Goal: Information Seeking & Learning: Compare options

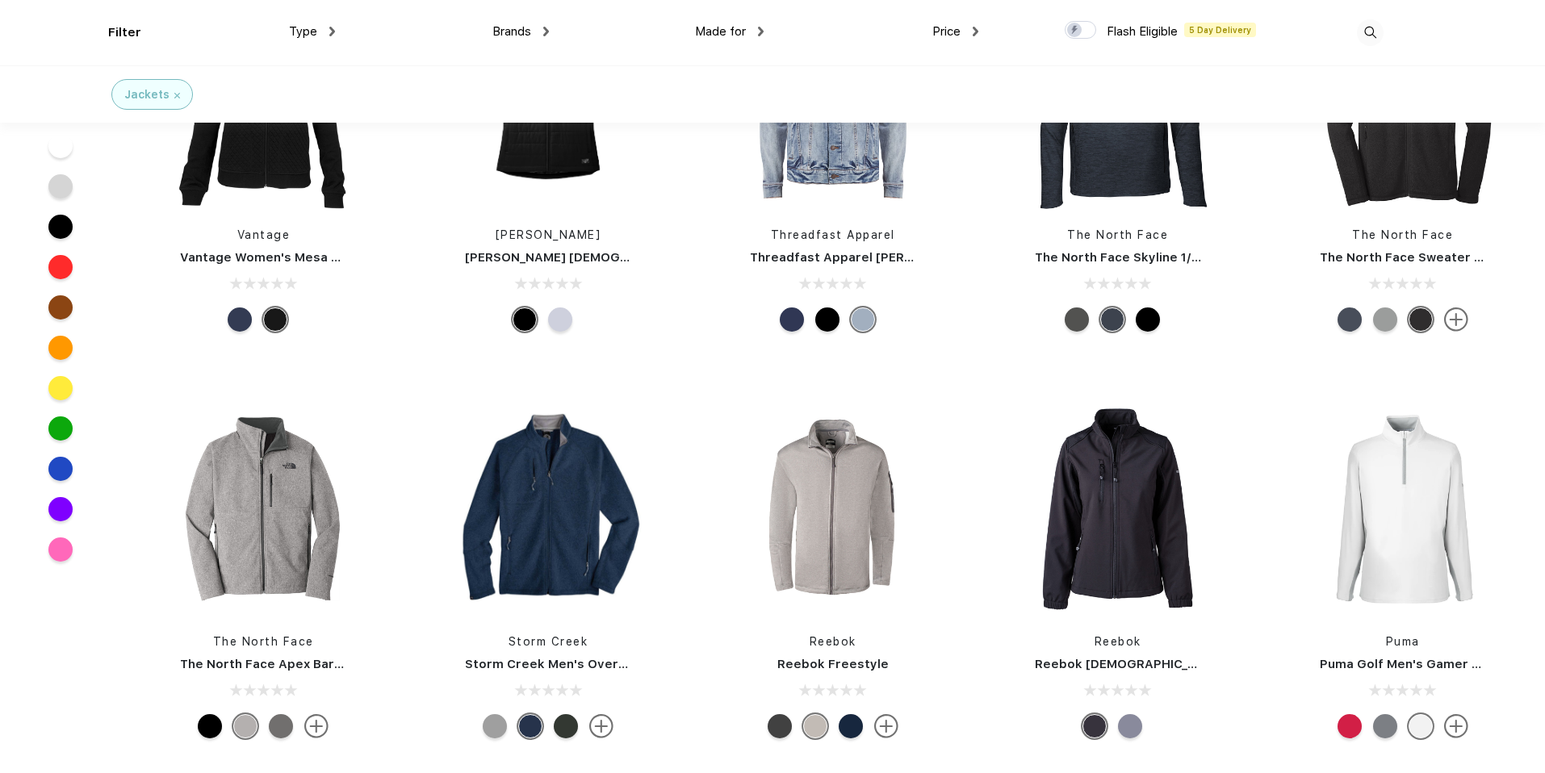
scroll to position [1729, 0]
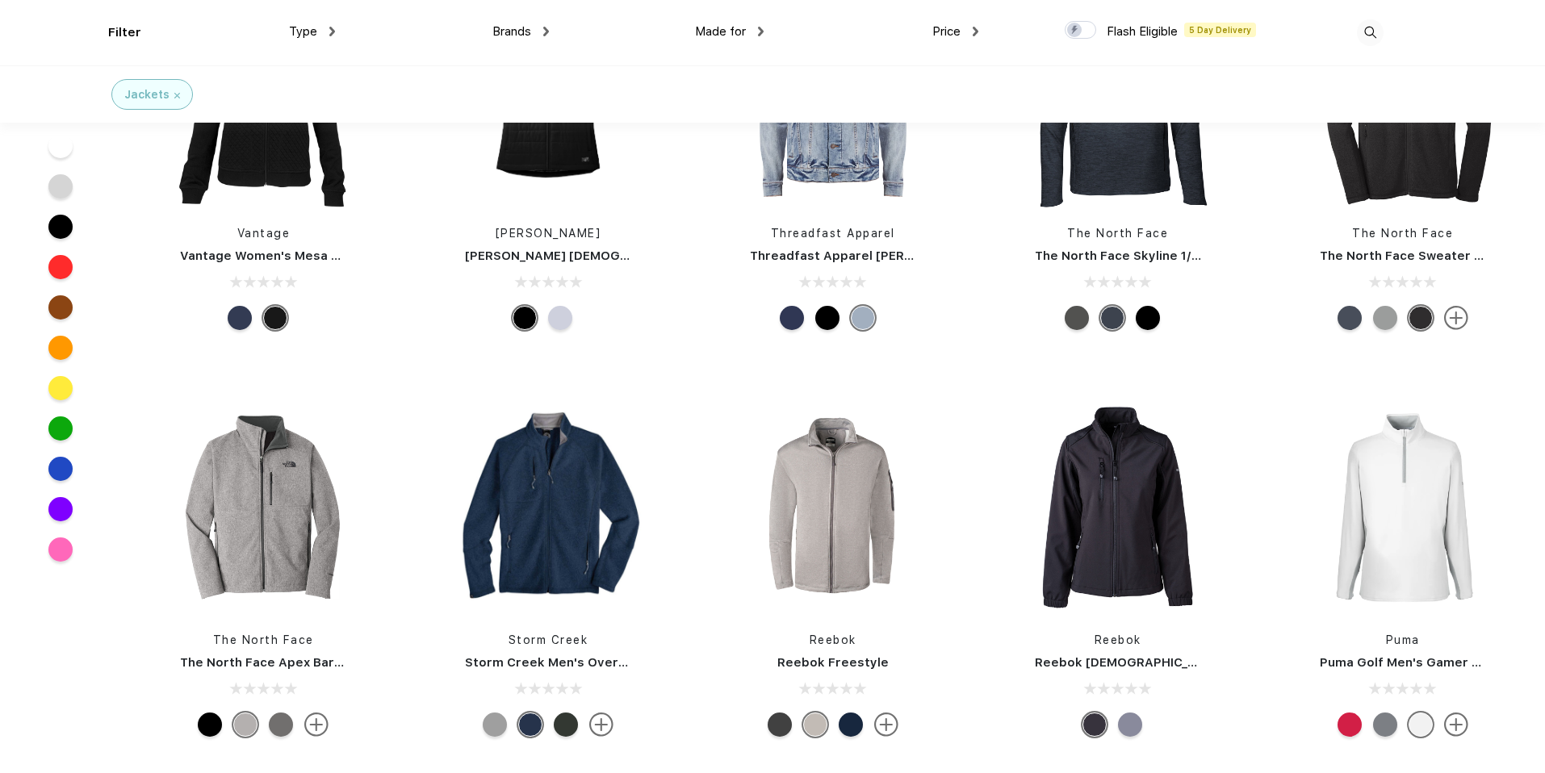
click at [295, 29] on span "Type" at bounding box center [303, 31] width 28 height 15
click at [333, 28] on img at bounding box center [332, 32] width 6 height 10
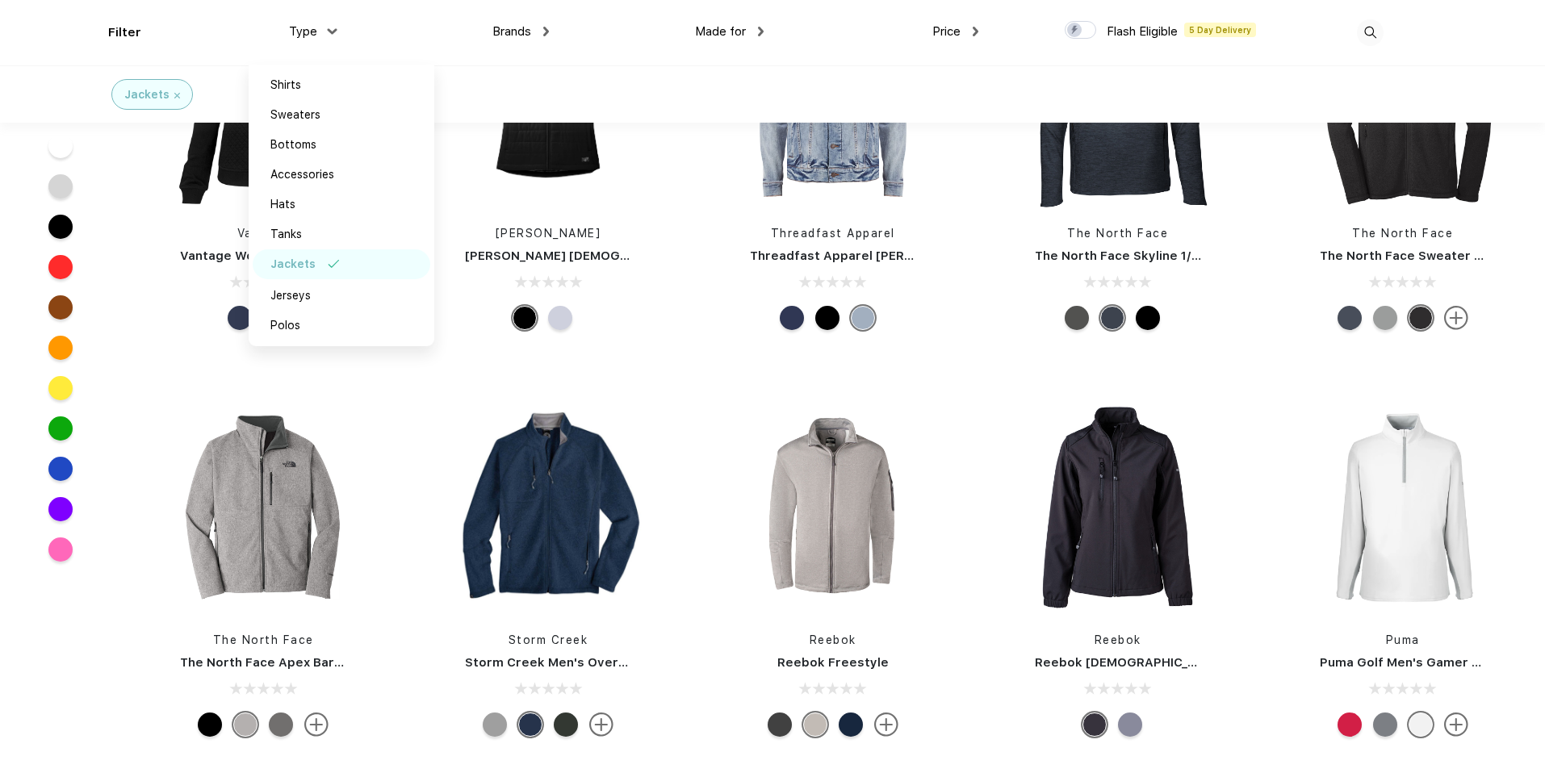
click at [333, 28] on img at bounding box center [332, 31] width 10 height 6
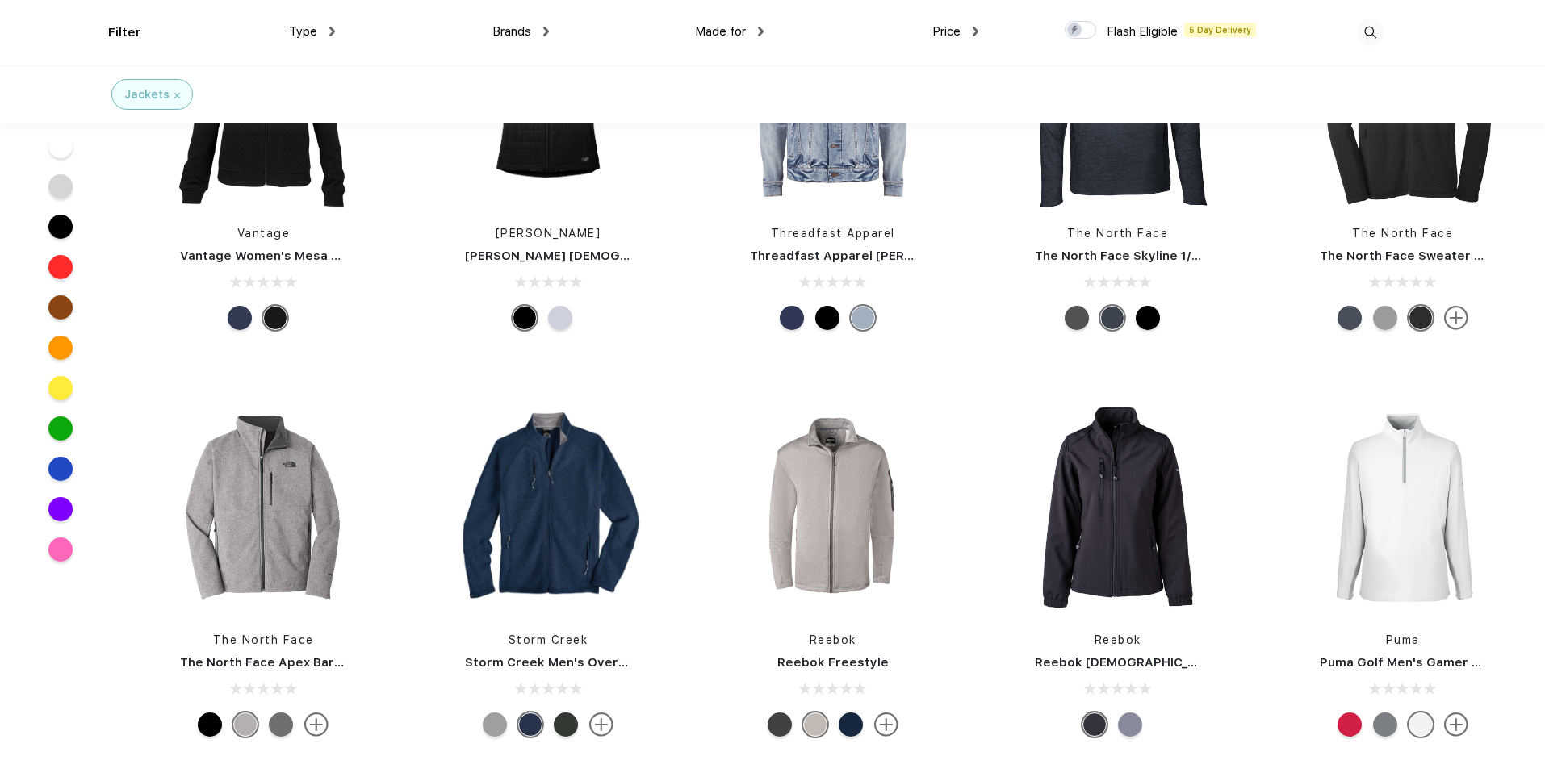
click at [770, 29] on div "Price $ $$ $$$" at bounding box center [871, 32] width 215 height 65
click at [765, 32] on div "Price $ $$ $$$" at bounding box center [871, 32] width 215 height 65
click at [760, 33] on img at bounding box center [761, 32] width 6 height 10
click at [730, 151] on div "Men" at bounding box center [748, 145] width 178 height 30
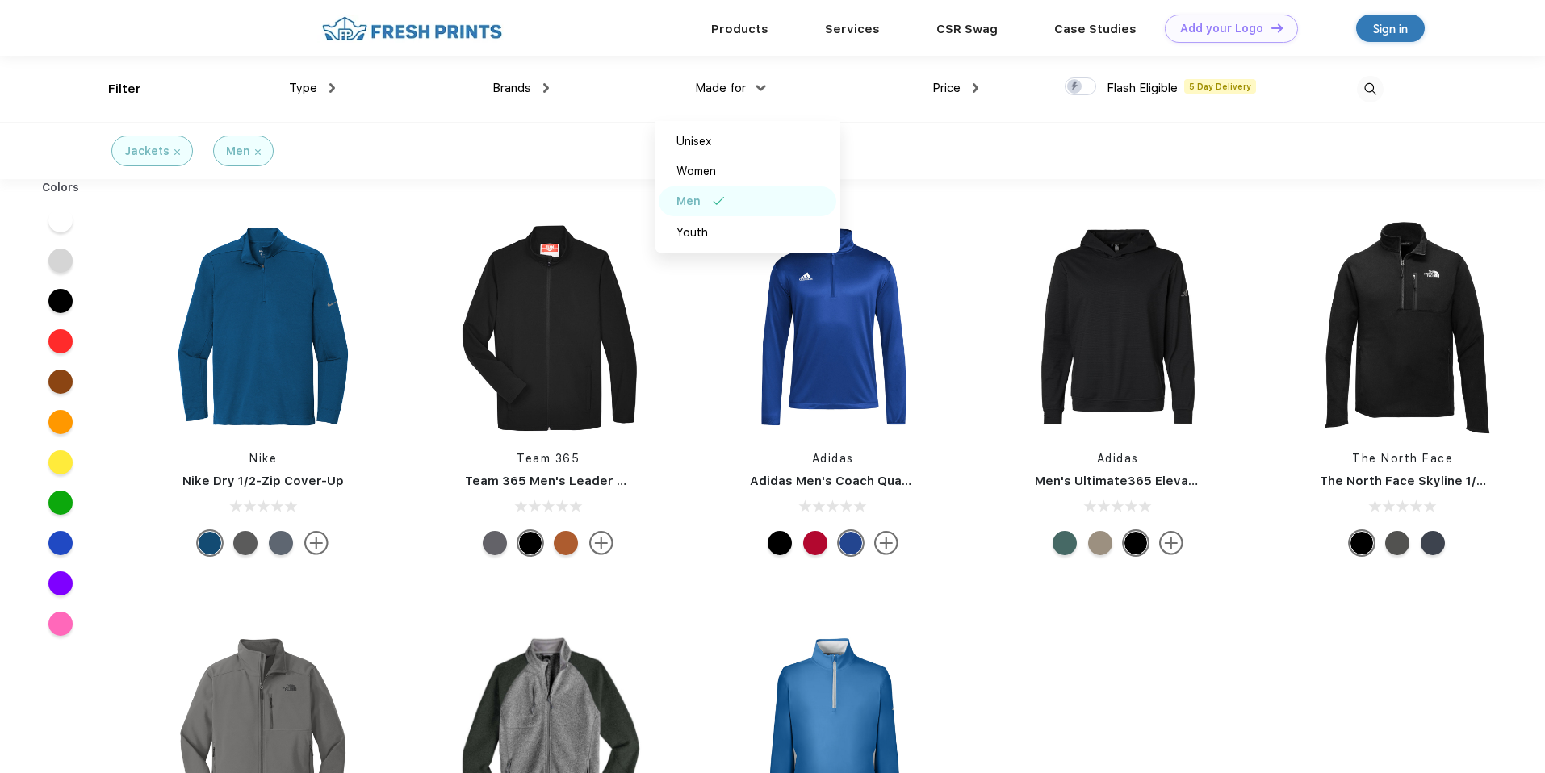
click at [1006, 136] on div "Jackets Men" at bounding box center [772, 150] width 1545 height 57
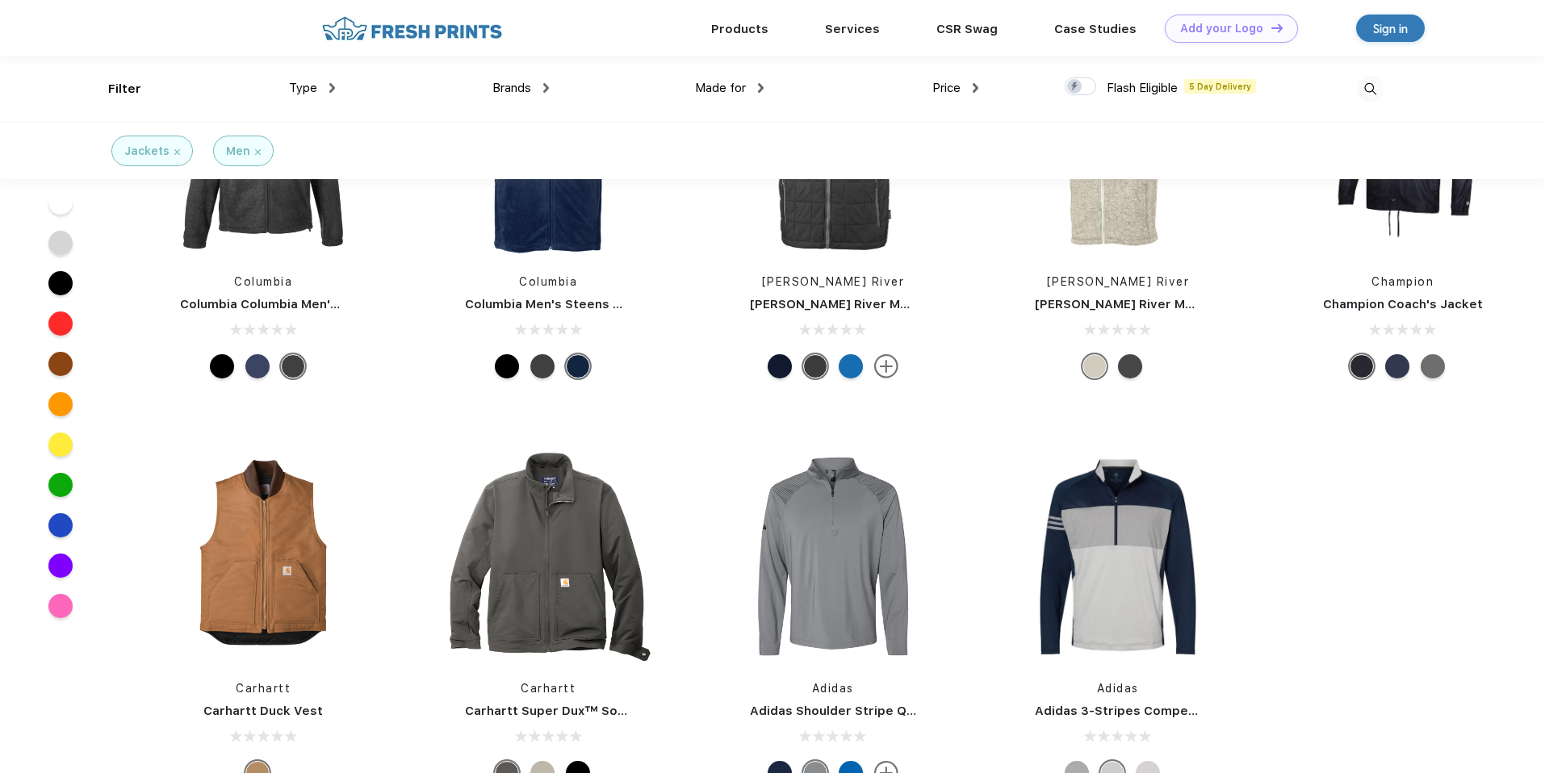
scroll to position [6156, 0]
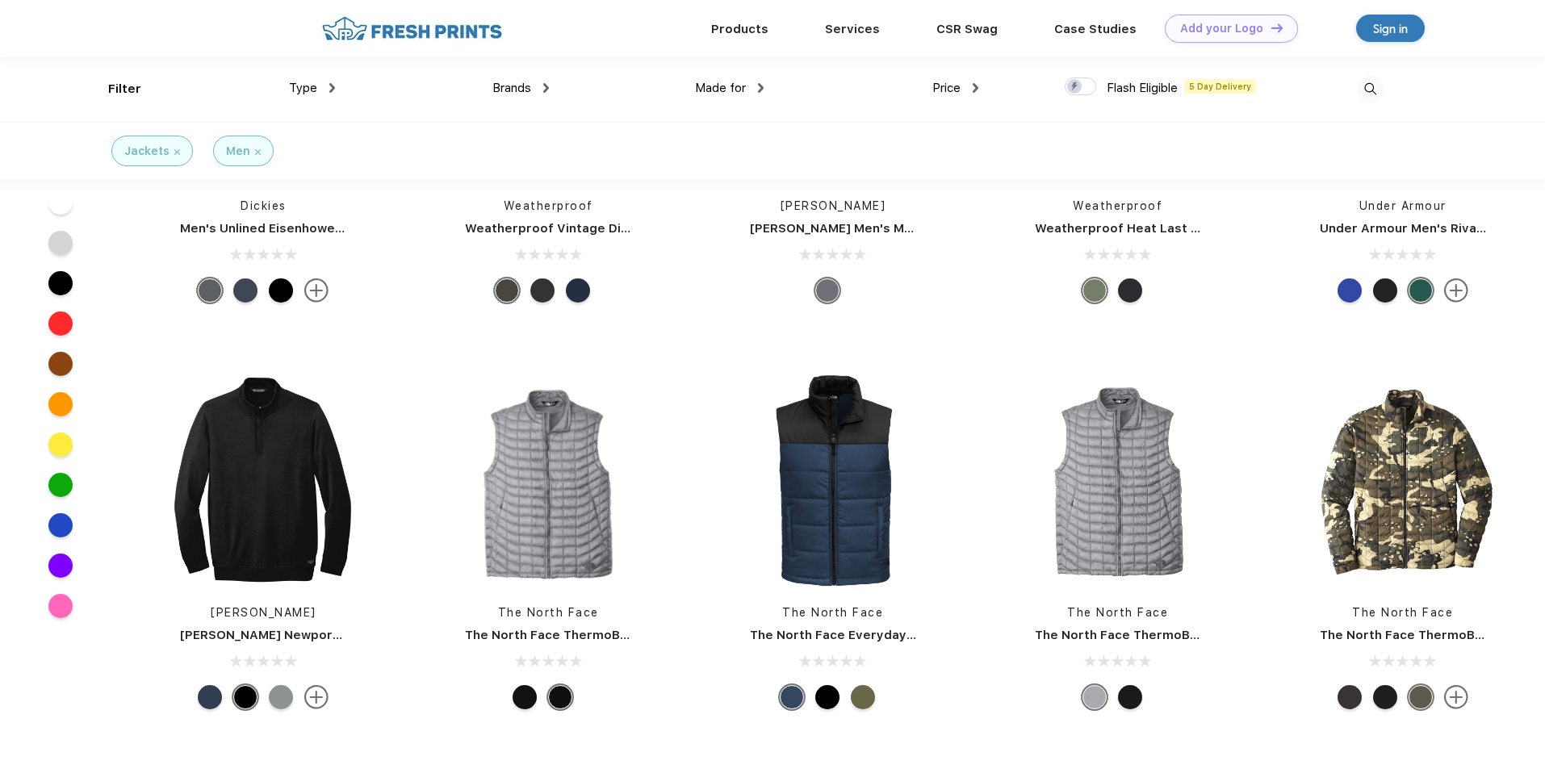
scroll to position [880, 0]
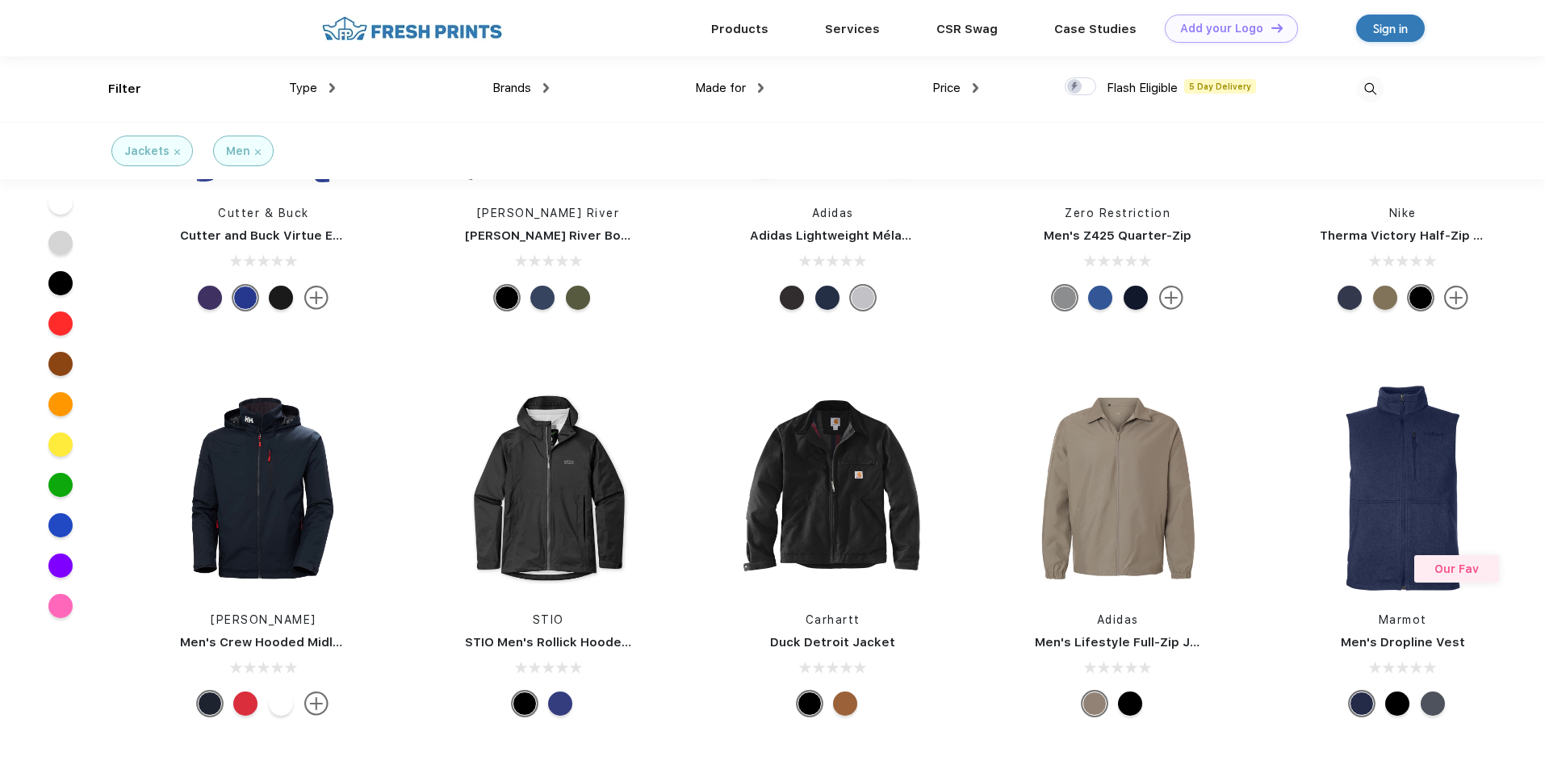
click at [170, 148] on div "Jackets" at bounding box center [152, 151] width 56 height 17
click at [174, 152] on img at bounding box center [177, 152] width 6 height 6
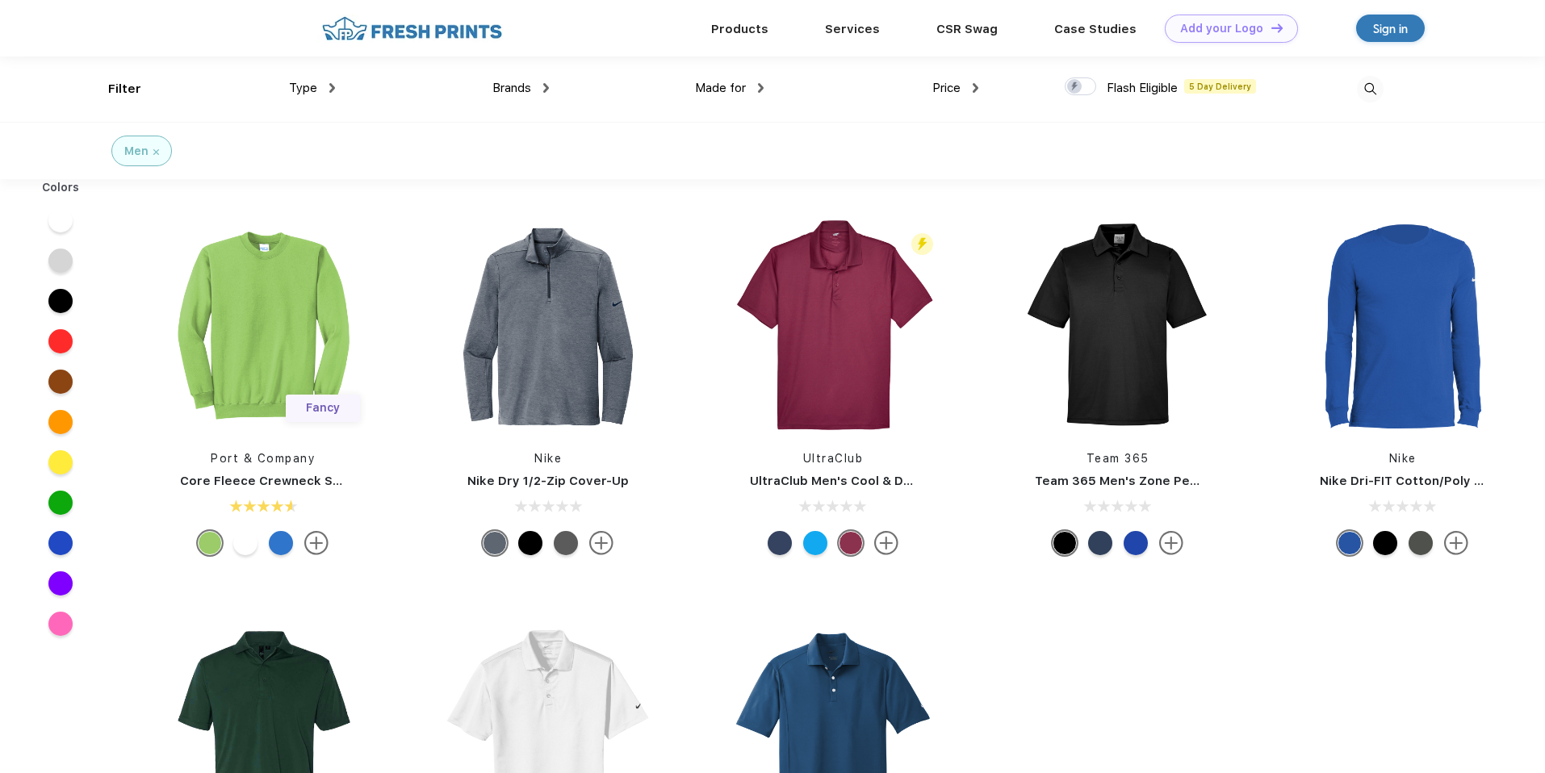
click at [324, 90] on div "Type" at bounding box center [312, 88] width 46 height 19
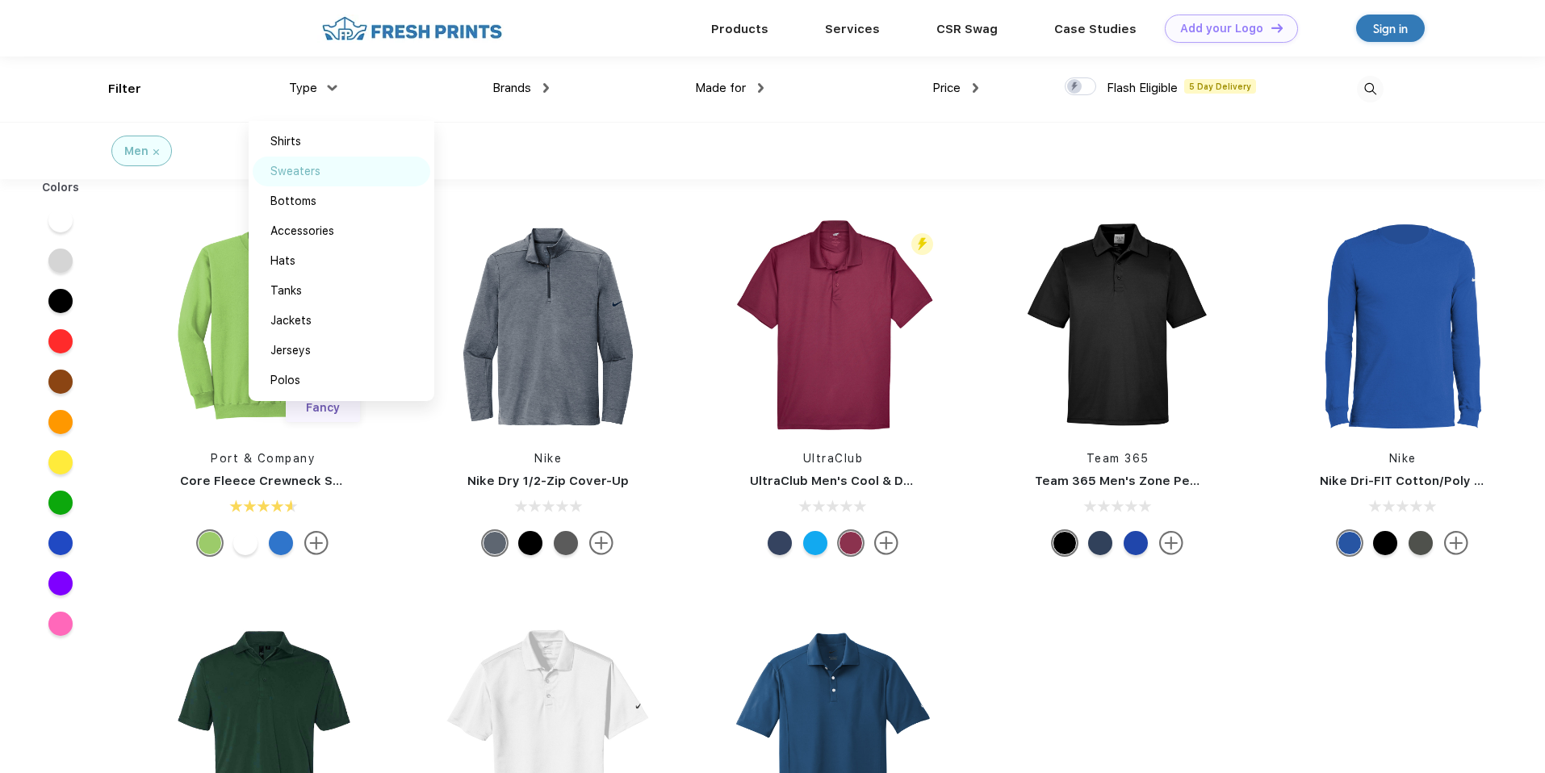
click at [365, 177] on div "Sweaters" at bounding box center [342, 172] width 178 height 30
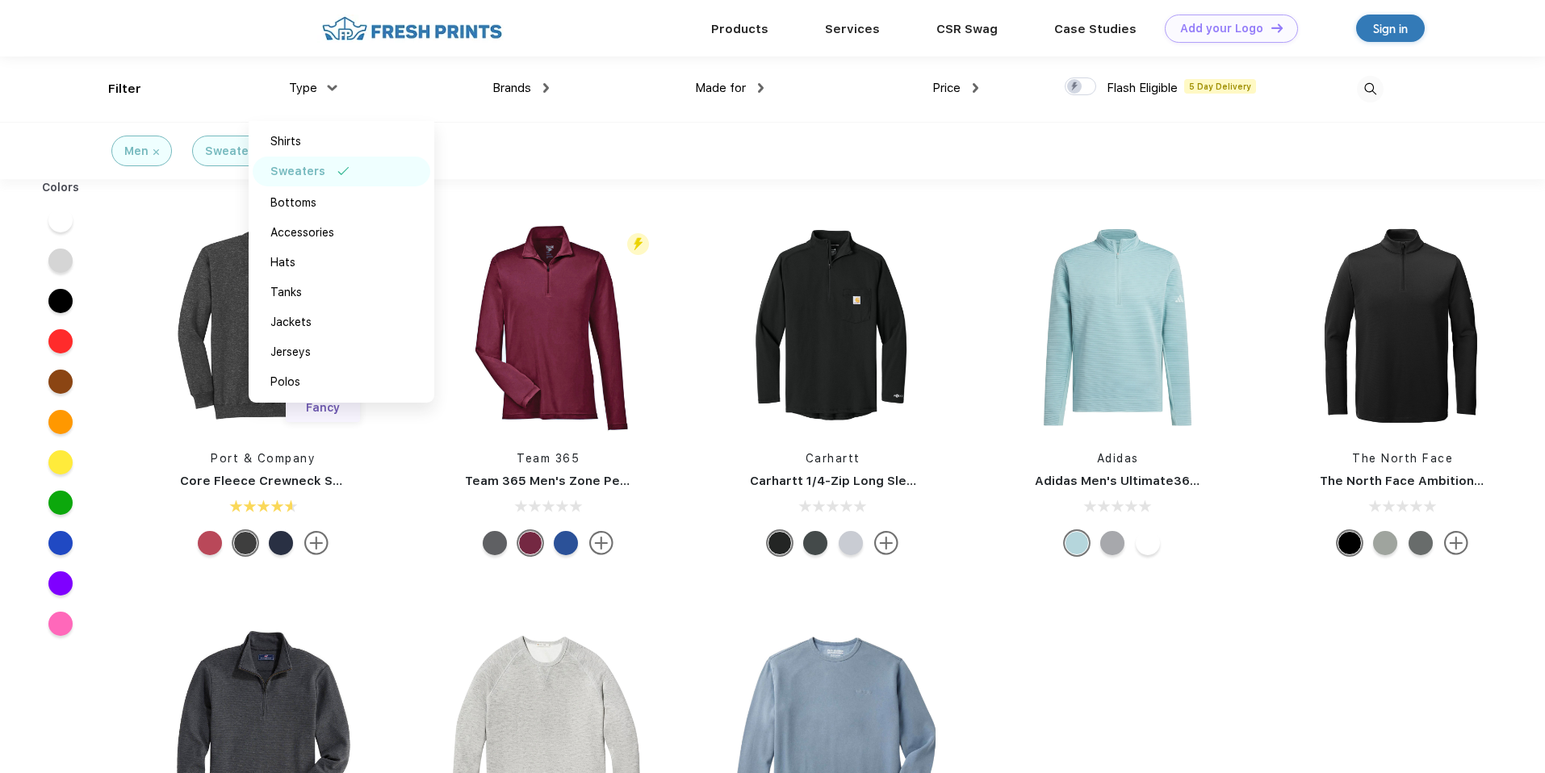
click at [668, 168] on div "Men Sweaters" at bounding box center [772, 150] width 1545 height 57
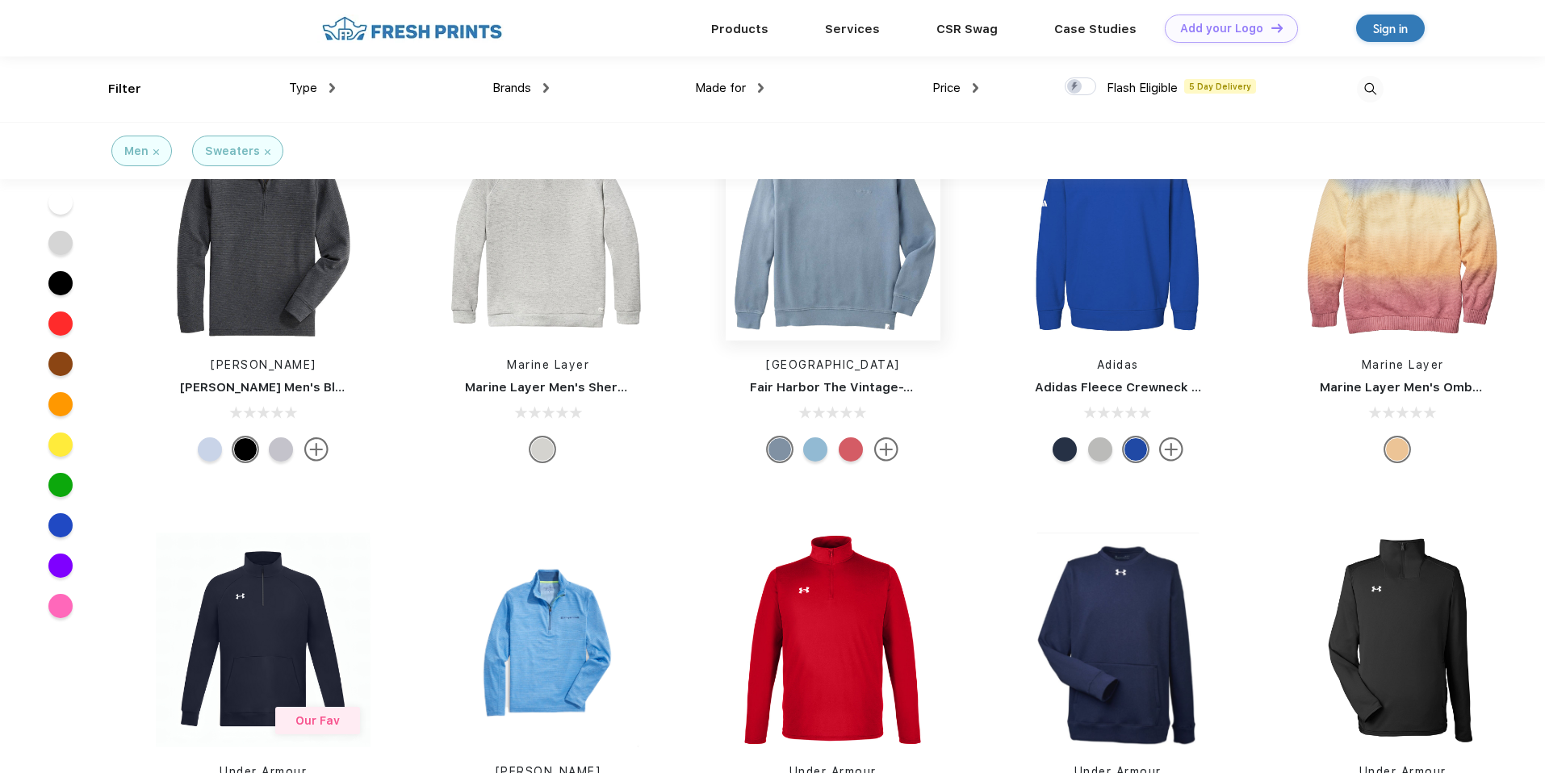
scroll to position [49, 0]
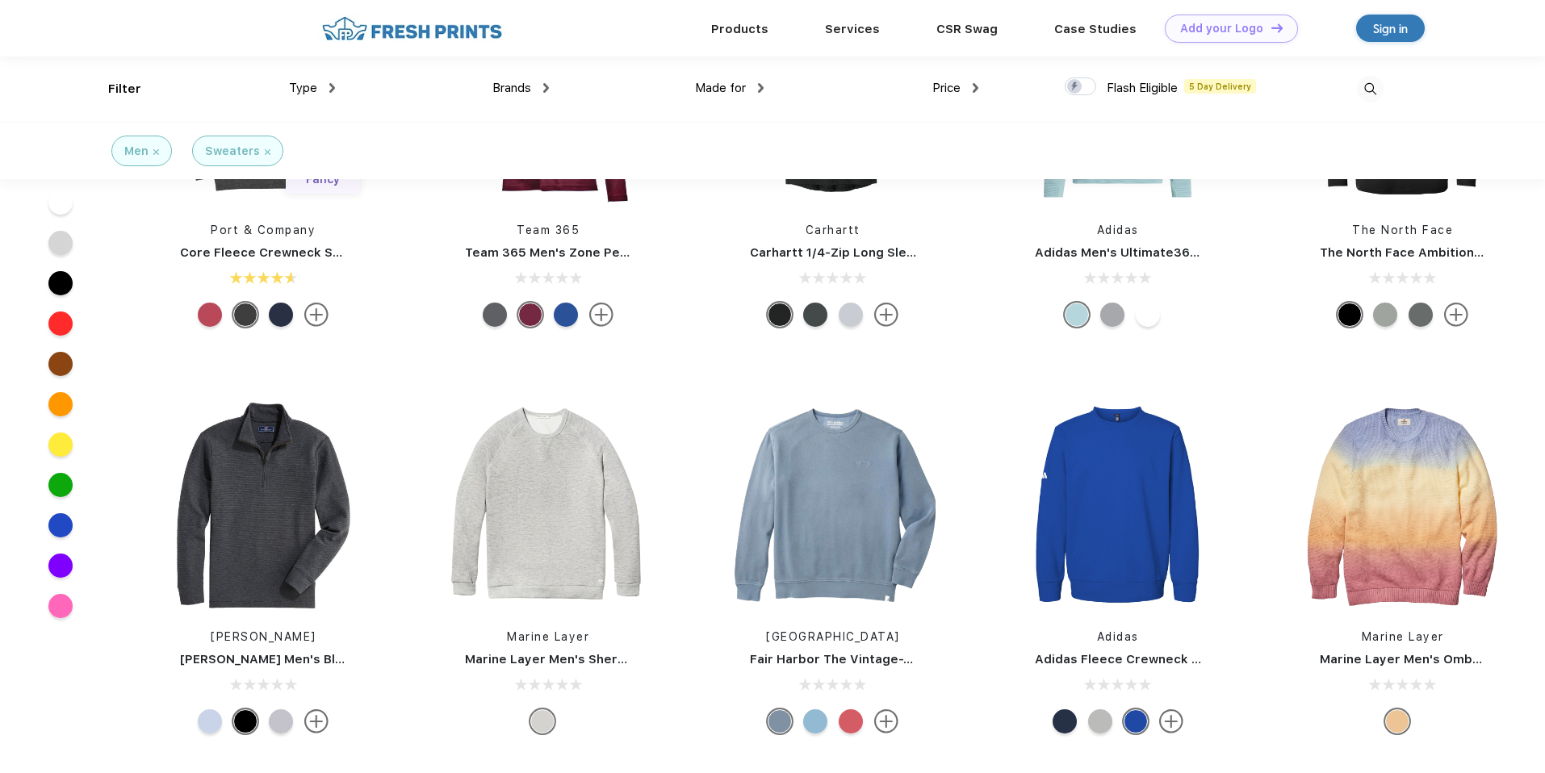
click at [326, 84] on div "Type" at bounding box center [312, 88] width 46 height 19
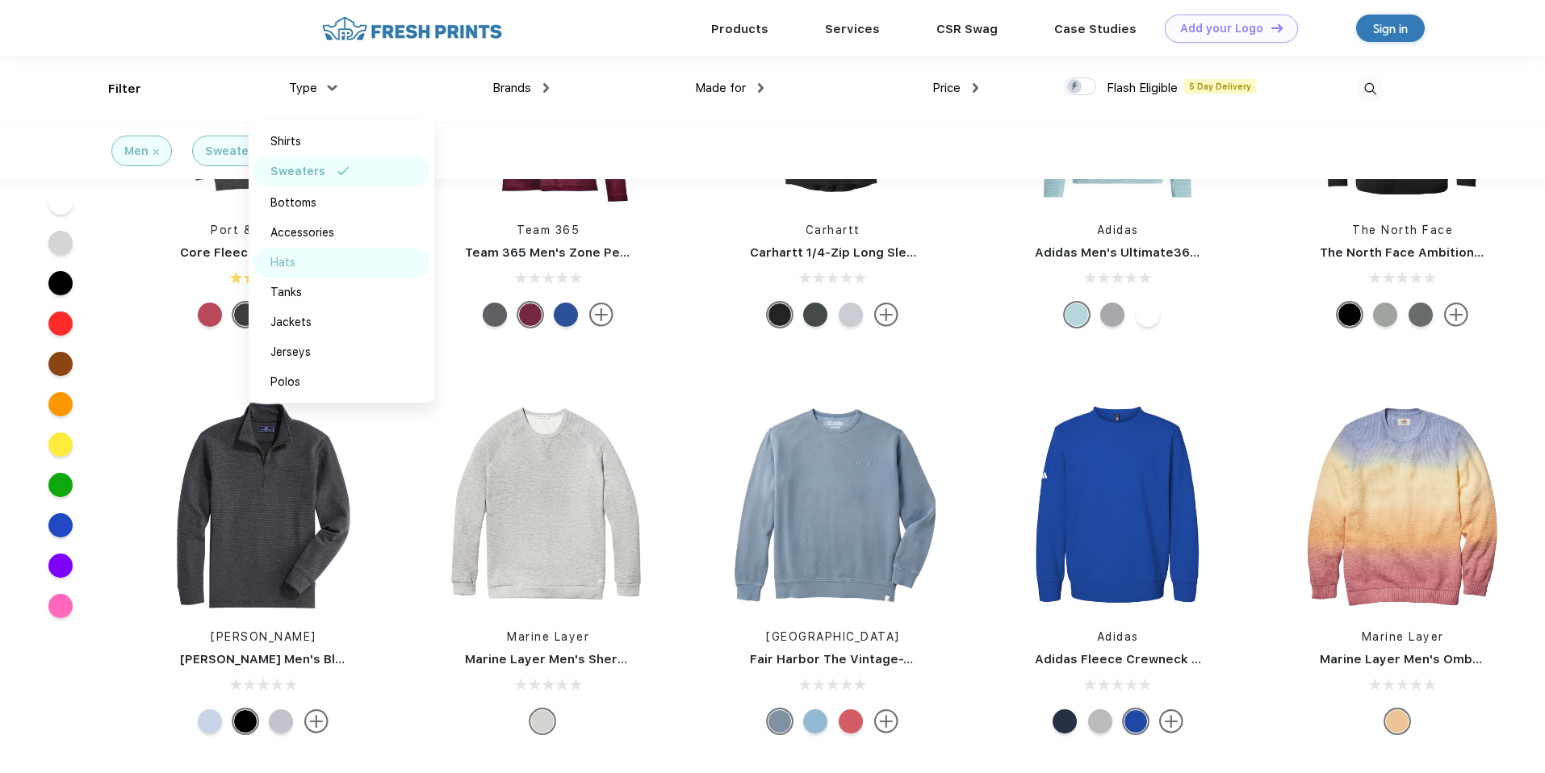
click at [297, 259] on div "Hats" at bounding box center [342, 263] width 178 height 30
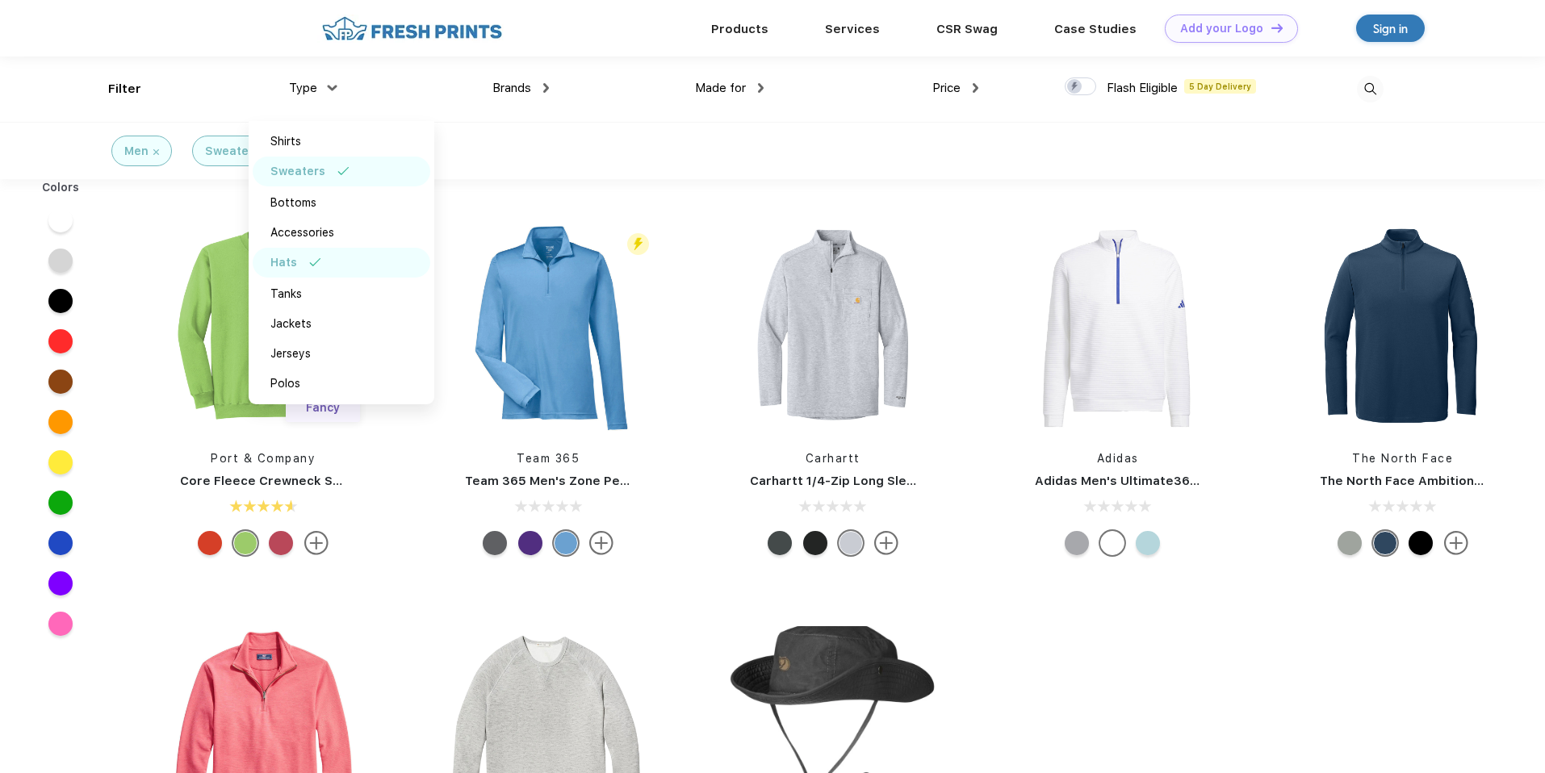
click at [491, 126] on div "Men Sweaters Hats" at bounding box center [242, 151] width 508 height 56
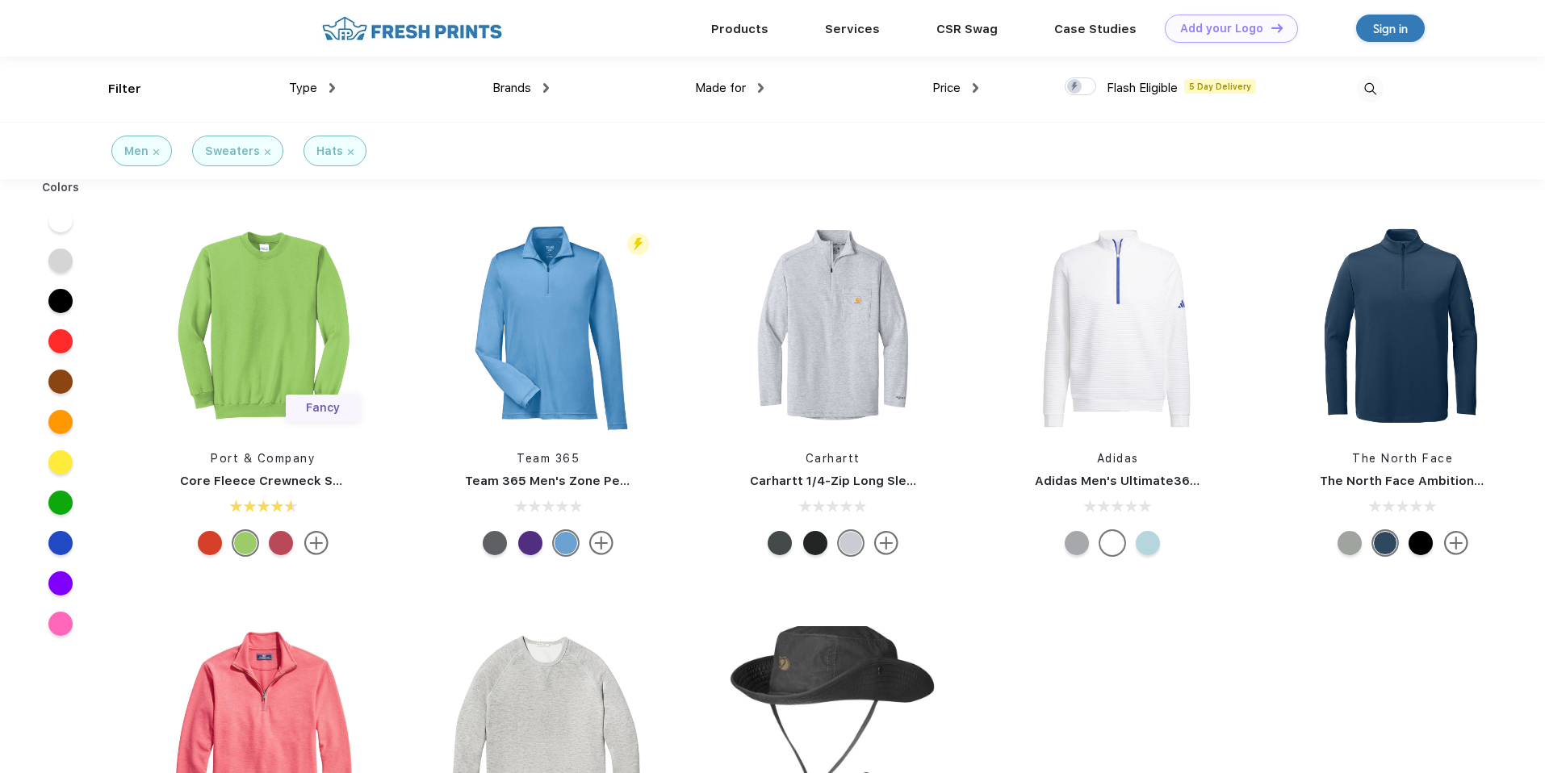
click at [323, 94] on div "Type" at bounding box center [312, 88] width 46 height 19
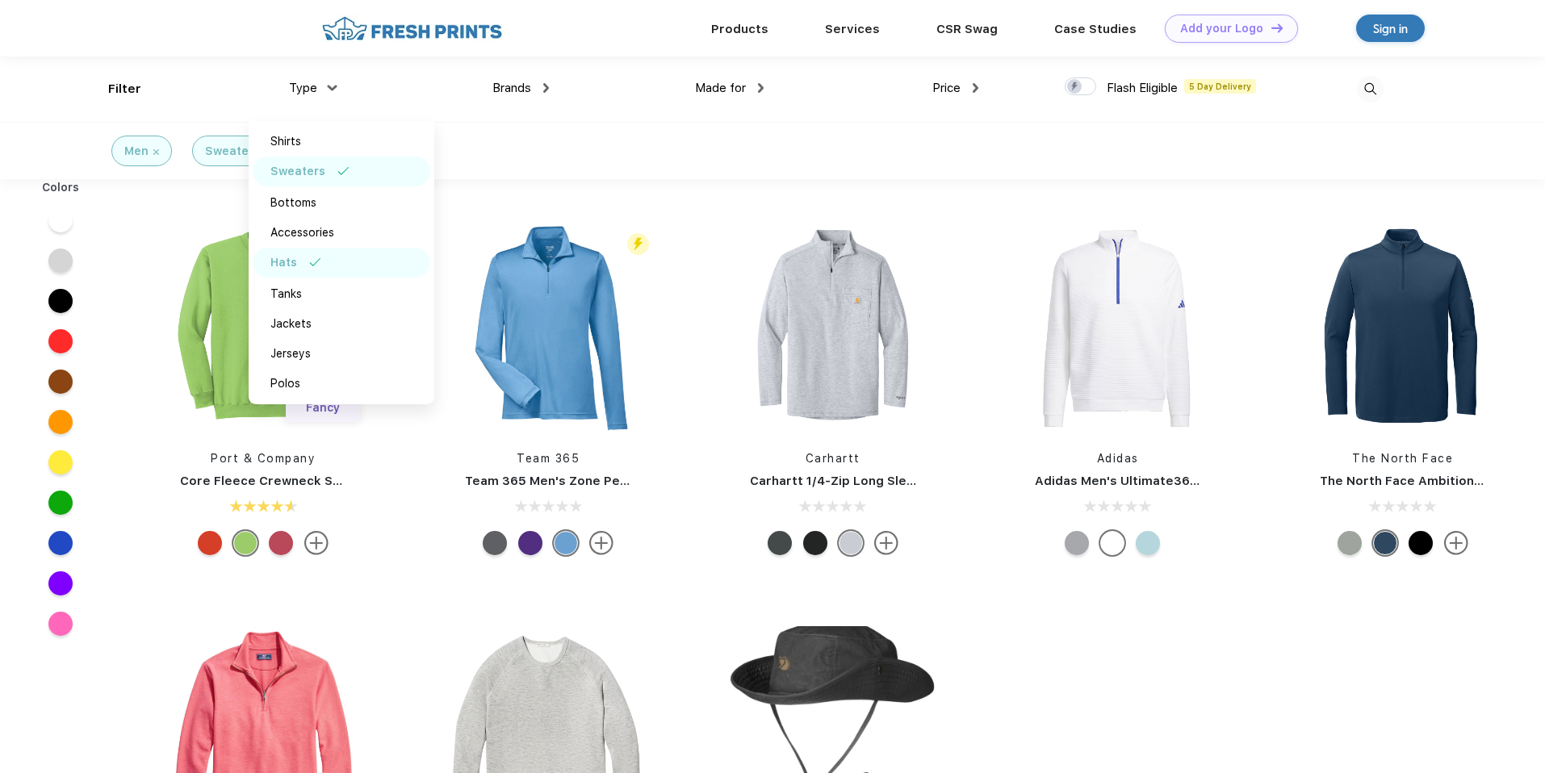
click at [312, 169] on div "Sweaters" at bounding box center [297, 171] width 55 height 17
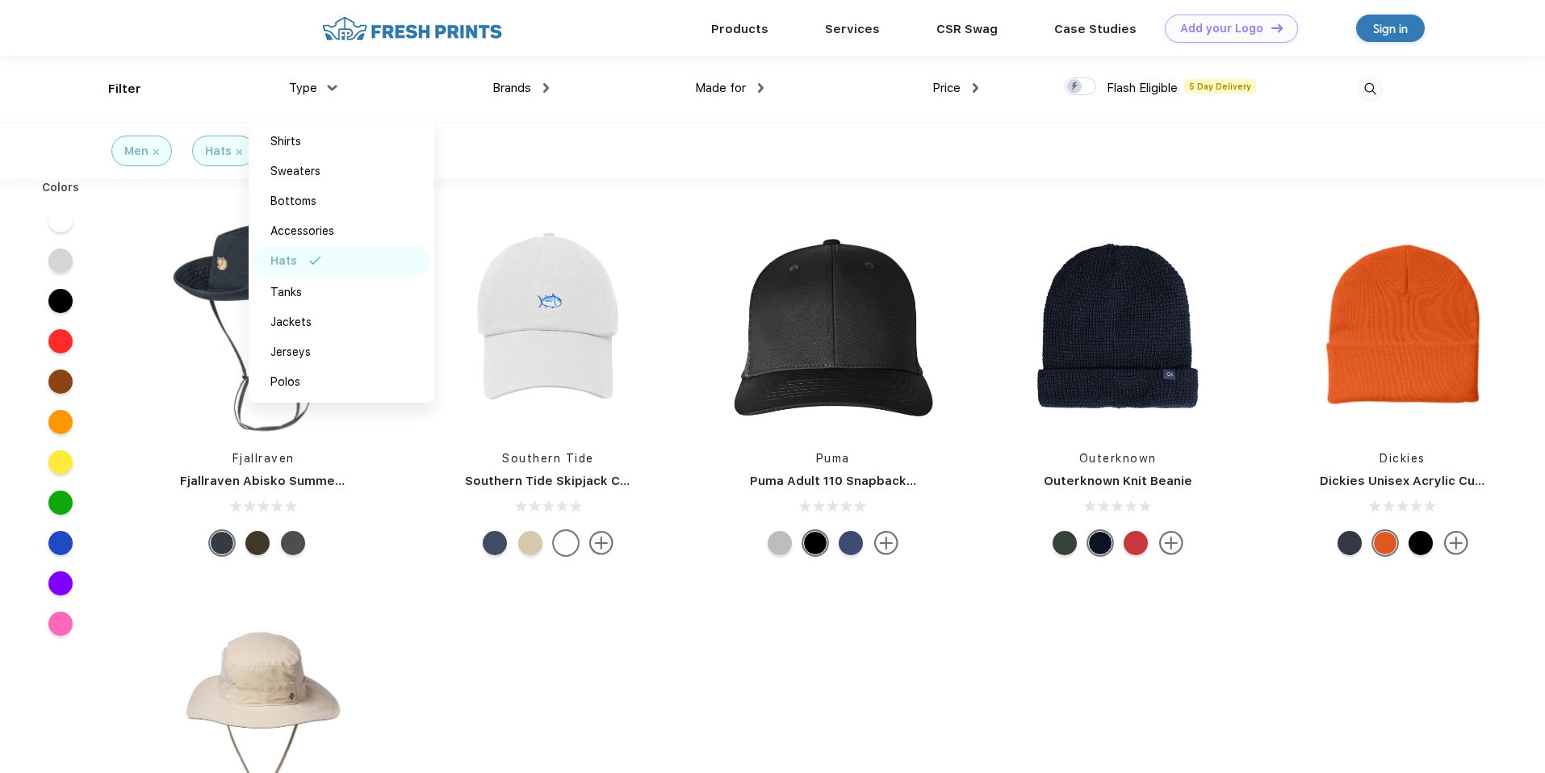
click at [298, 261] on div "Hats" at bounding box center [342, 261] width 178 height 30
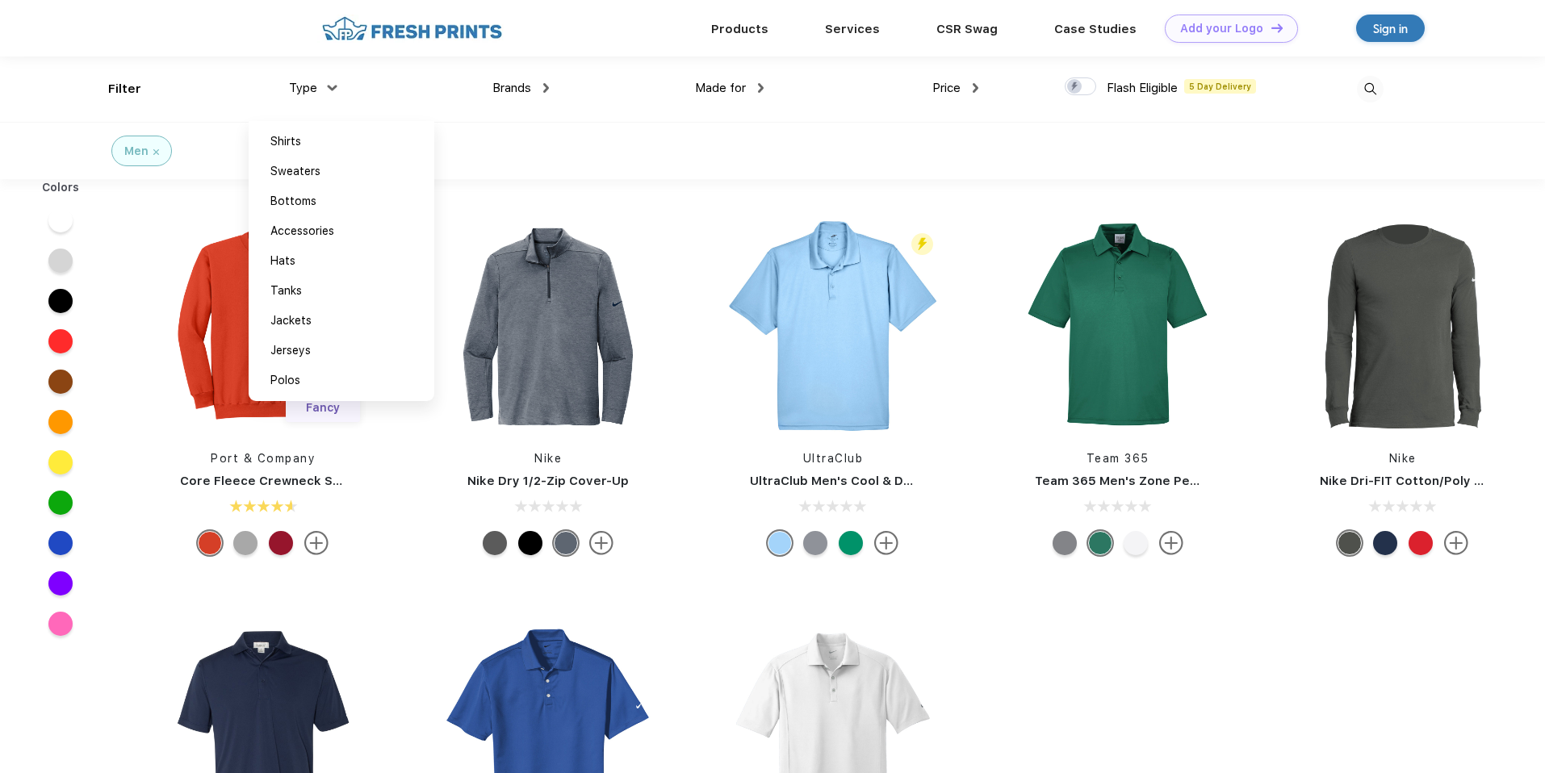
click at [506, 94] on span "Brands" at bounding box center [511, 88] width 39 height 15
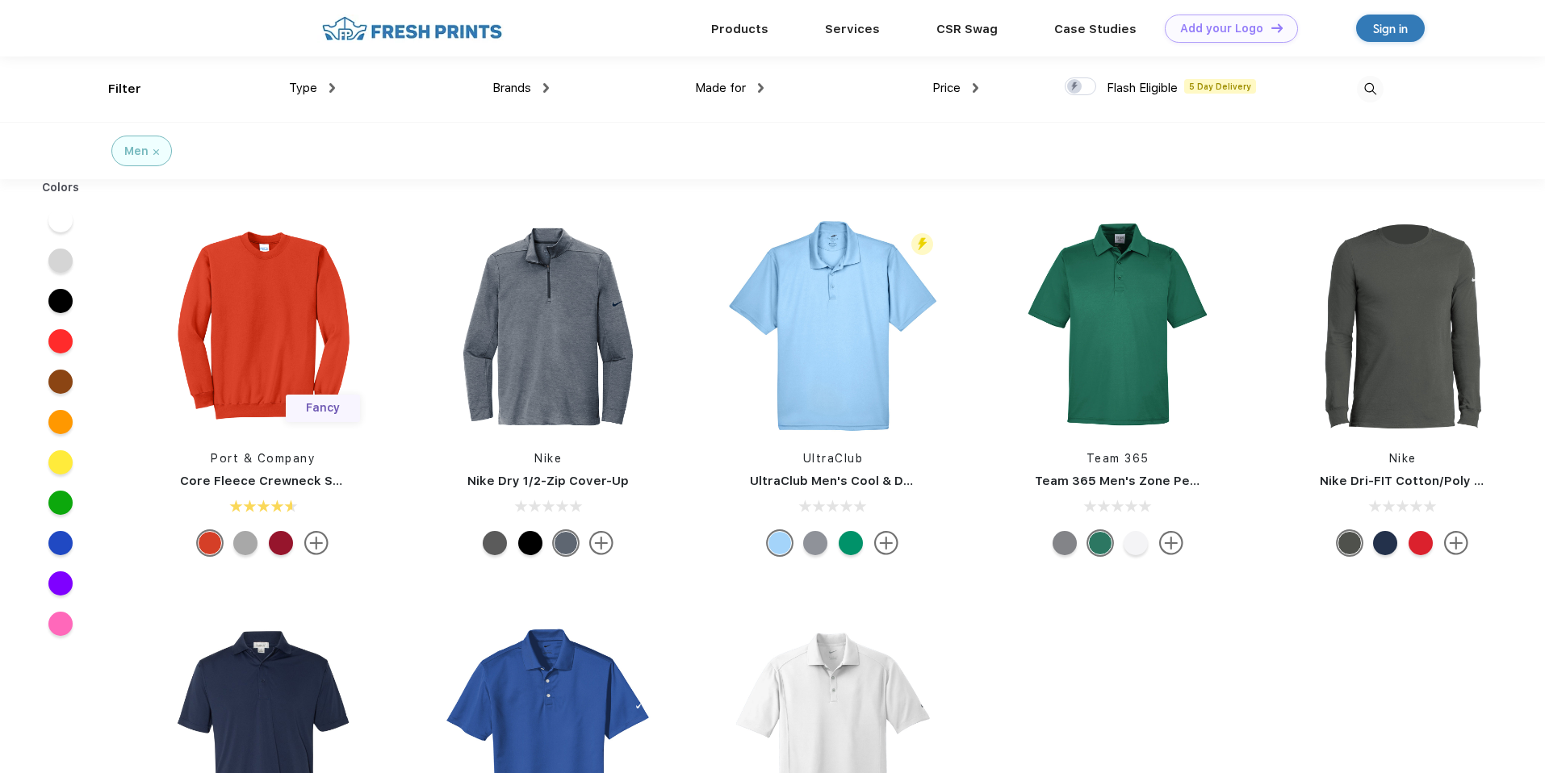
click at [529, 90] on span "Brands" at bounding box center [511, 88] width 39 height 15
click at [550, 87] on div "Made for Unisex Women Men Youth" at bounding box center [656, 88] width 215 height 65
click at [545, 90] on img at bounding box center [546, 88] width 6 height 10
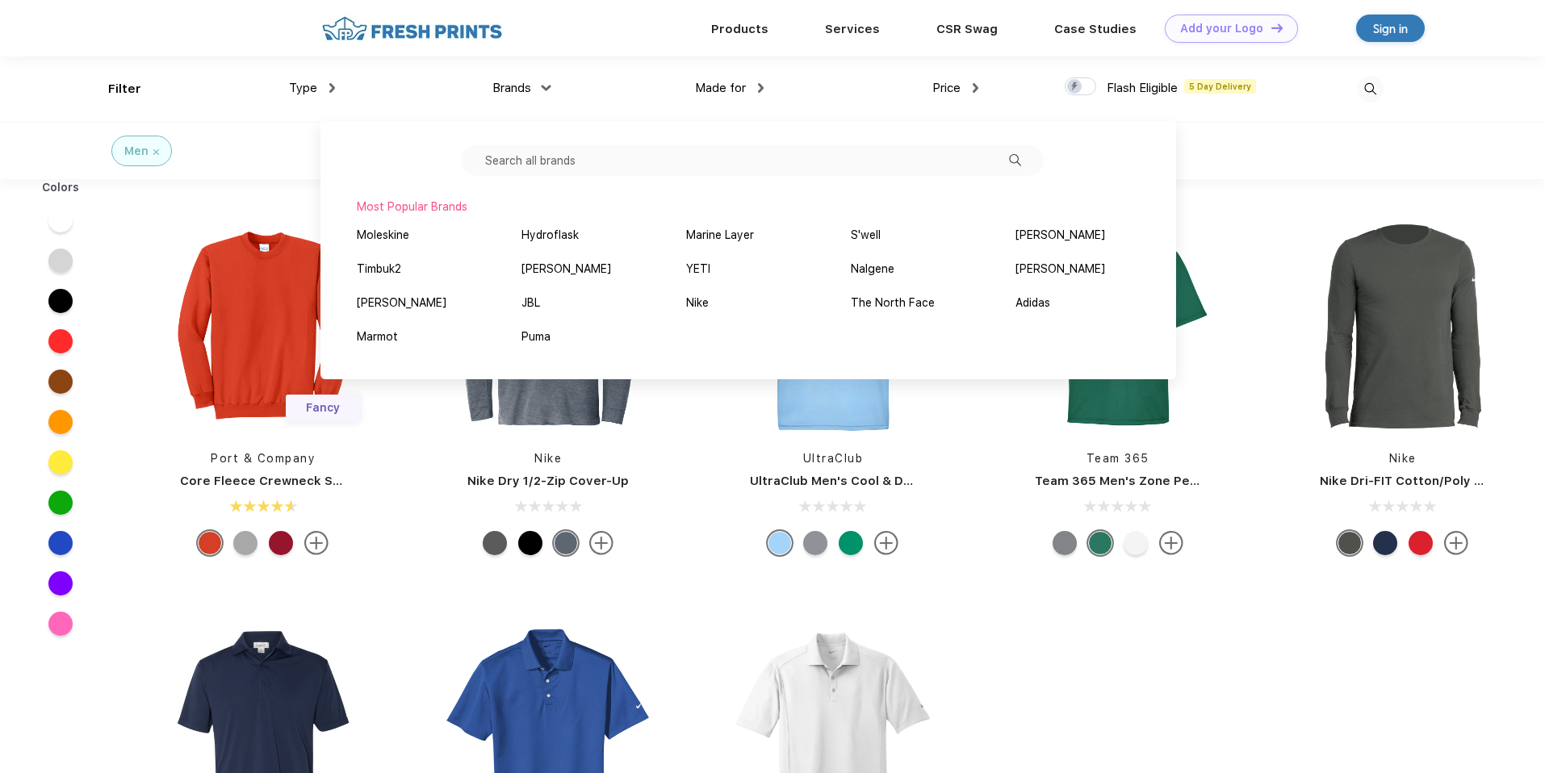
click at [533, 169] on input "text" at bounding box center [752, 160] width 583 height 31
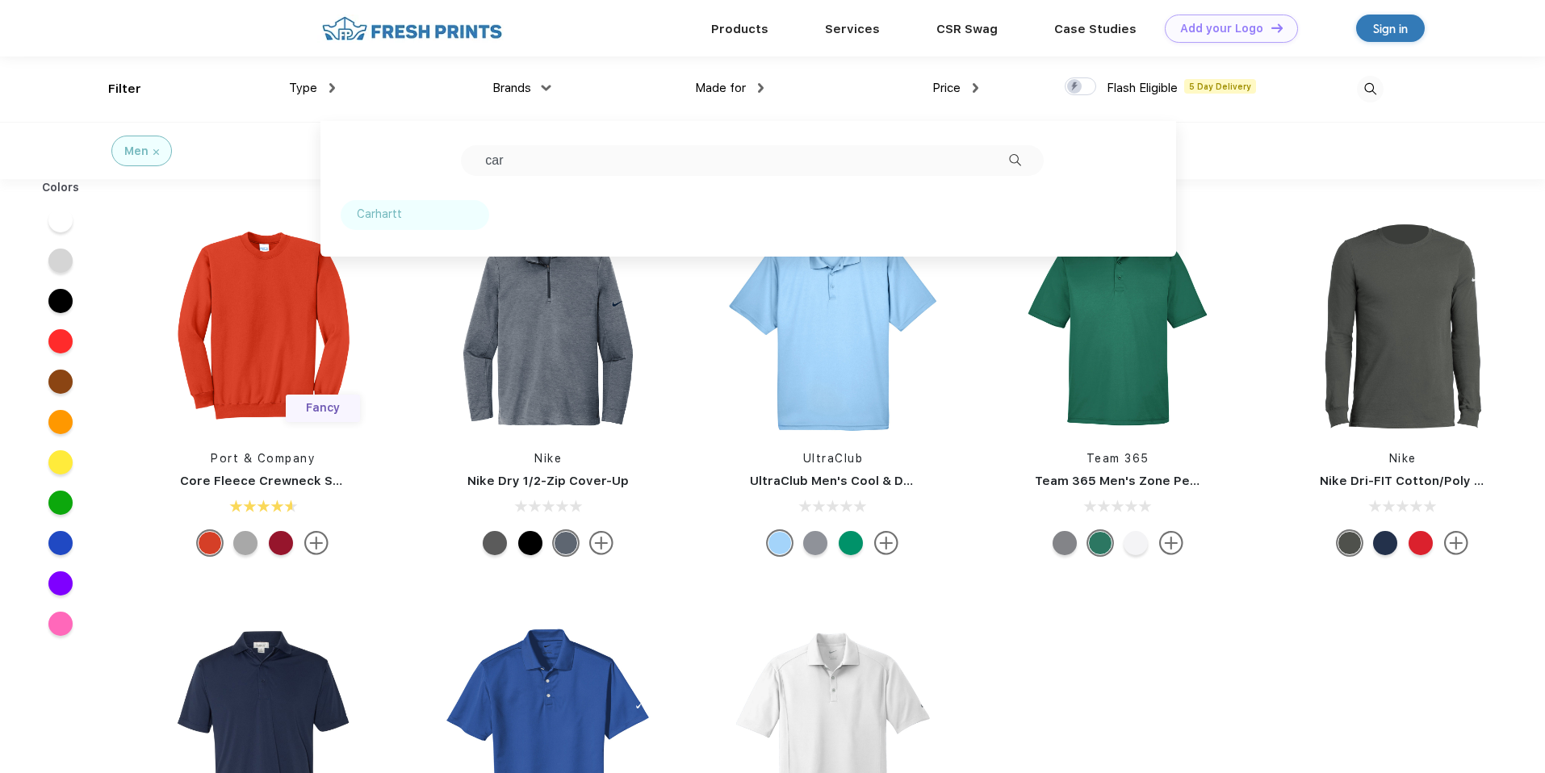
type input "car"
click at [384, 214] on div "Carhartt" at bounding box center [379, 214] width 45 height 17
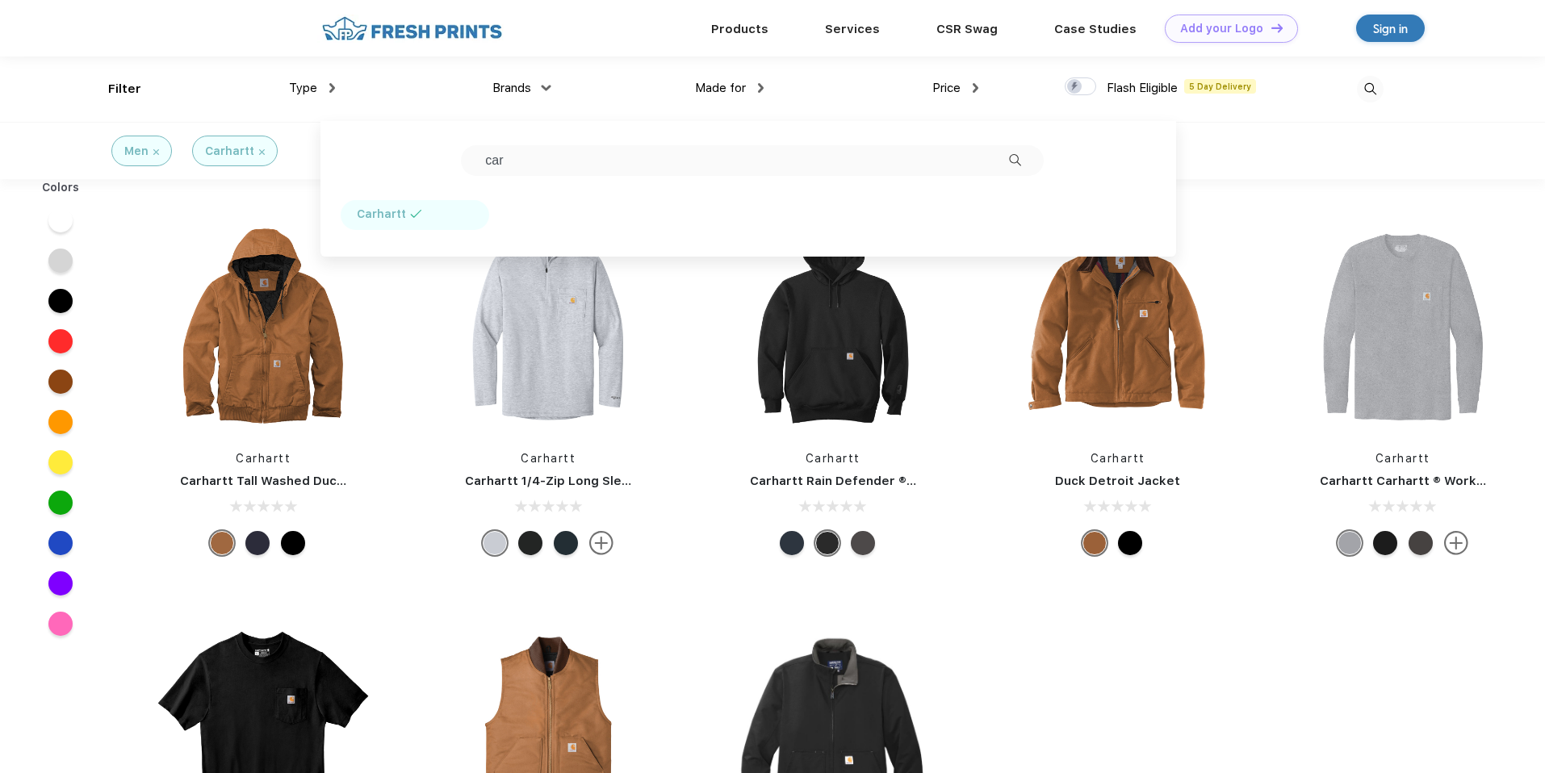
click at [299, 158] on div "Men Carhartt" at bounding box center [198, 151] width 420 height 56
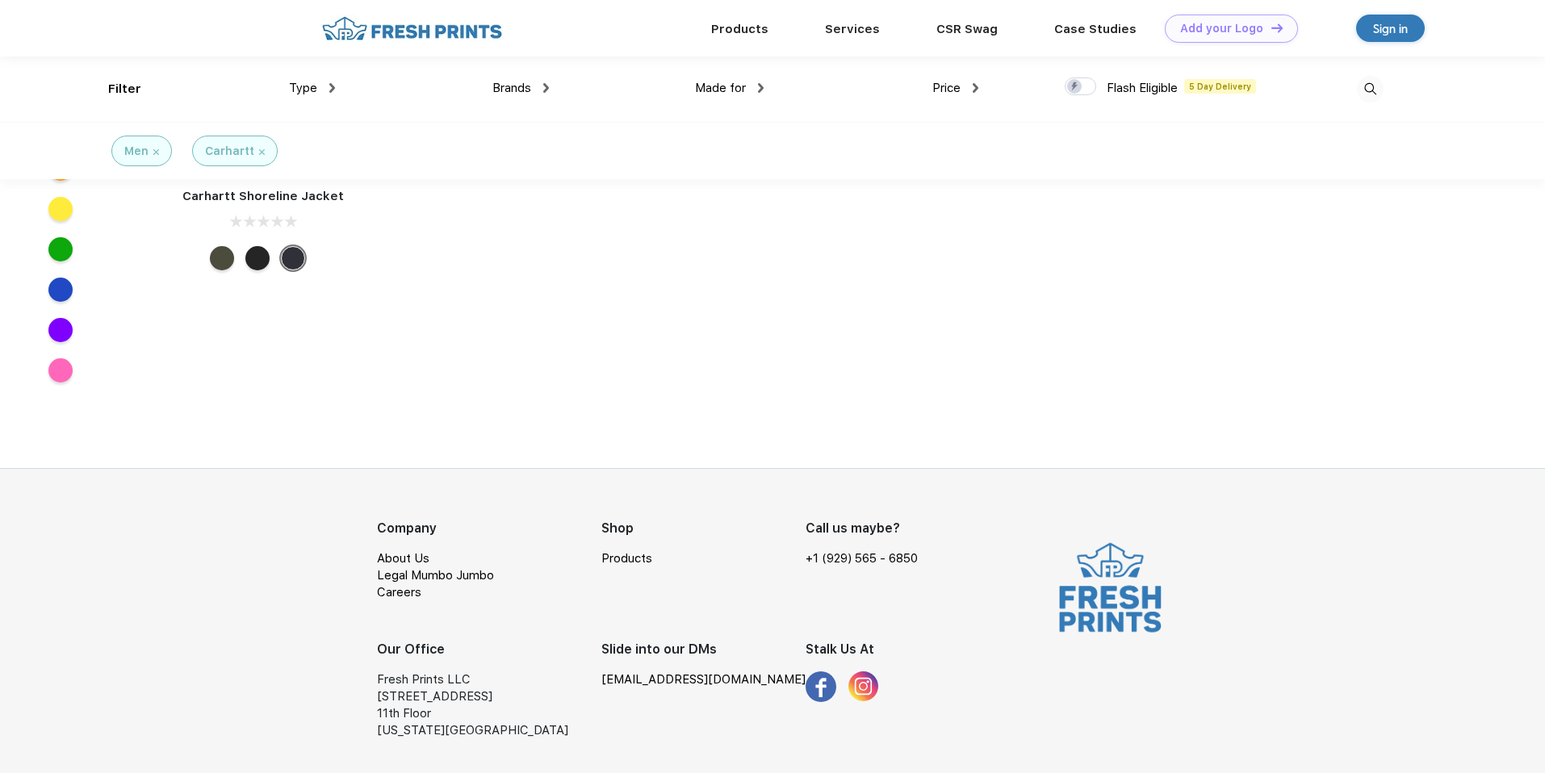
scroll to position [643, 0]
